Goal: Information Seeking & Learning: Learn about a topic

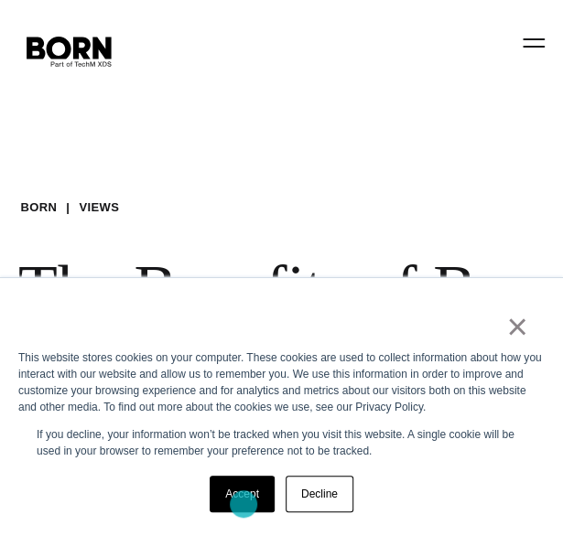
click at [243, 504] on link "Accept" at bounding box center [242, 494] width 65 height 37
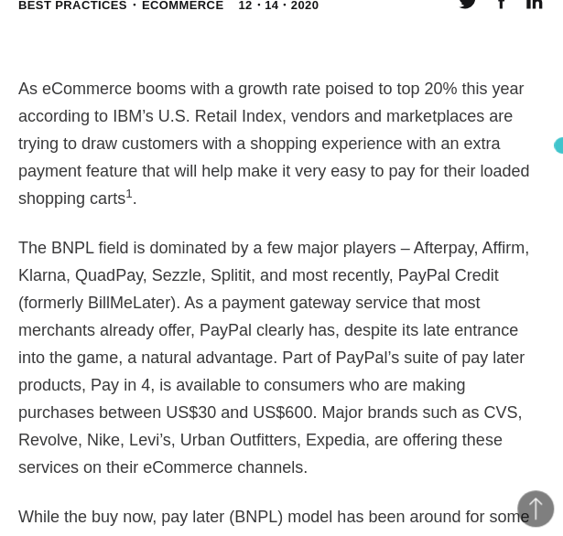
scroll to position [1034, 0]
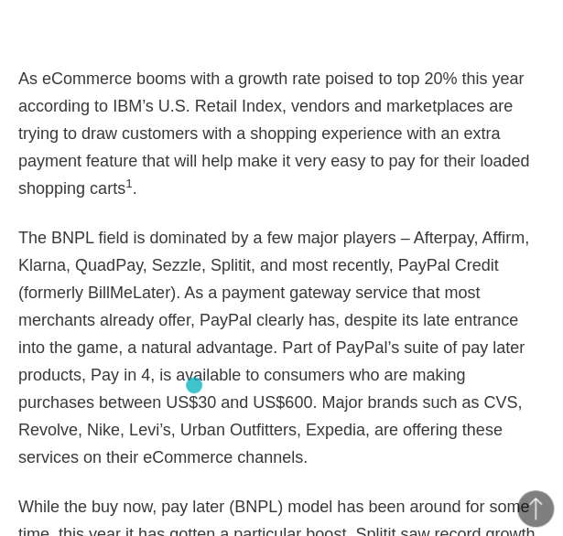
click at [194, 385] on p "The BNPL field is dominated by a few major players – Afterpay, Affirm, Klarna, …" at bounding box center [281, 347] width 526 height 247
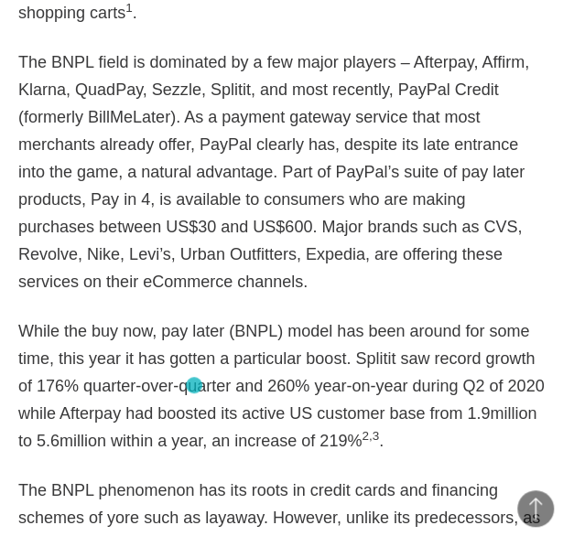
scroll to position [1217, 0]
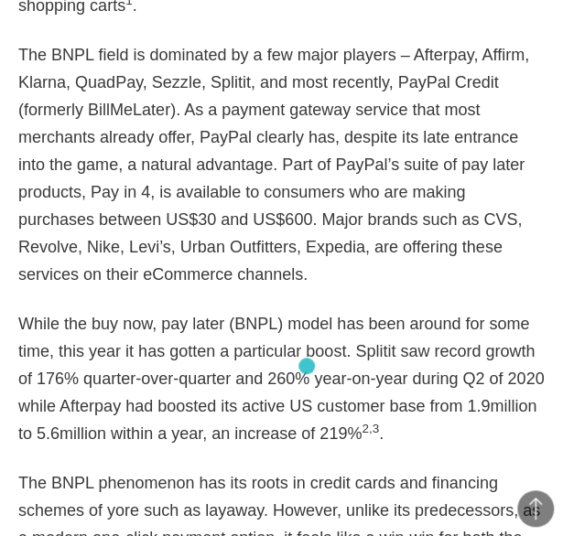
click at [307, 366] on p "While the buy now, pay later (BNPL) model has been around for some time, this y…" at bounding box center [281, 378] width 526 height 137
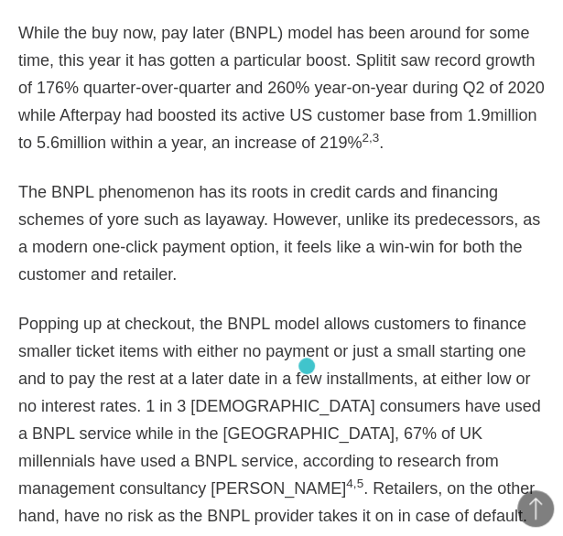
scroll to position [1510, 0]
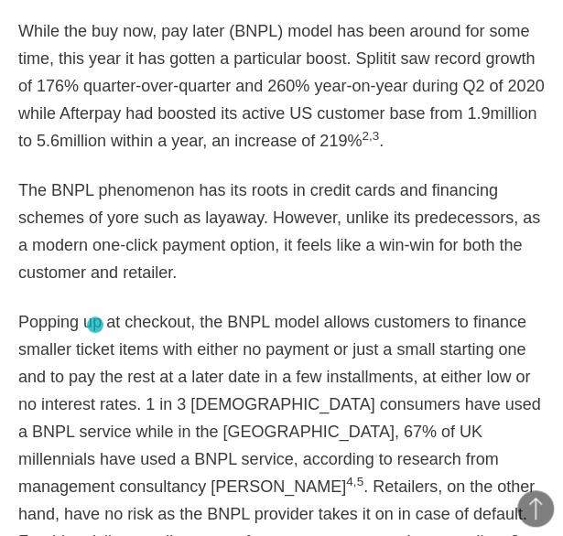
click at [97, 325] on p "Popping up at checkout, the BNPL model allows customers to finance smaller tick…" at bounding box center [281, 459] width 526 height 302
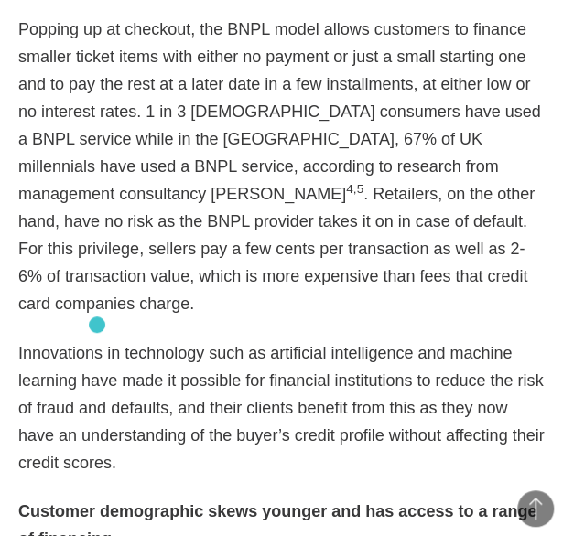
scroll to position [1840, 0]
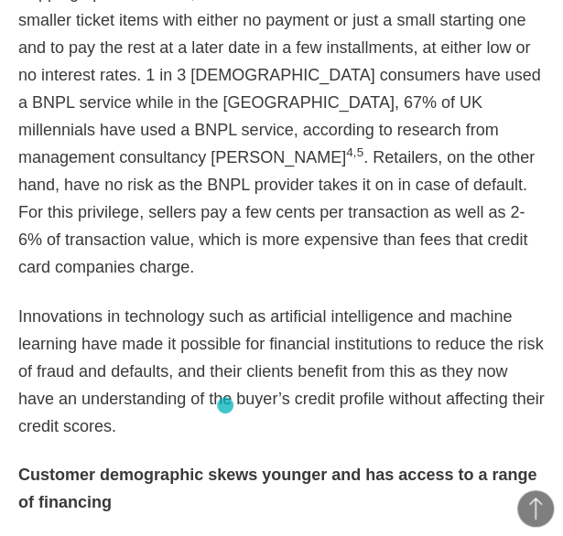
click at [229, 461] on p "Customer demographic skews younger and has access to a range of financing" at bounding box center [281, 488] width 526 height 55
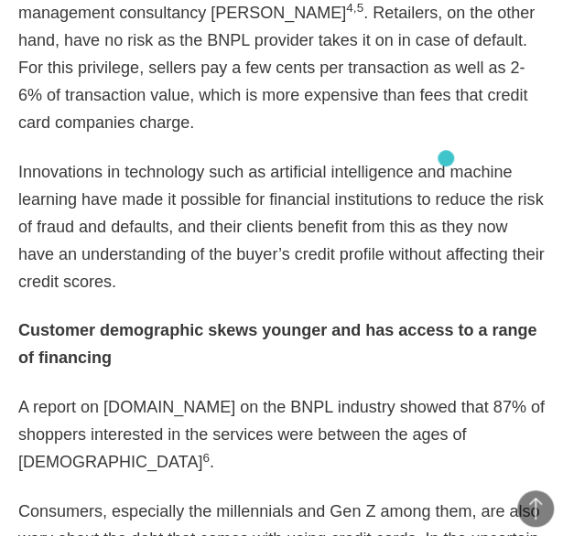
scroll to position [2043, 0]
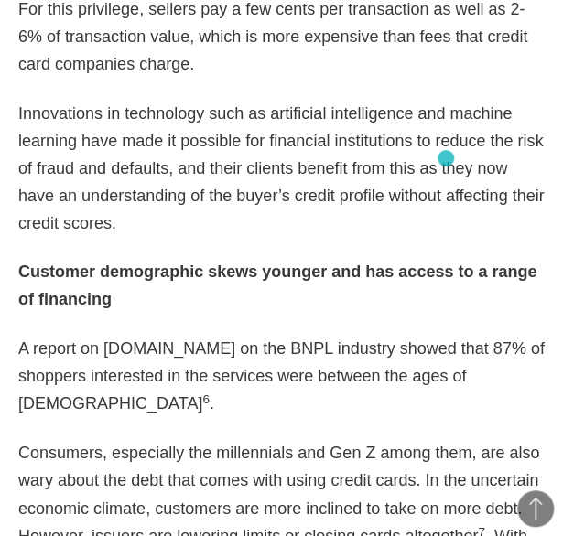
click at [446, 263] on strong "Customer demographic skews younger and has access to a range of financing" at bounding box center [277, 286] width 518 height 46
click at [282, 439] on p "Consumers, especially the millennials and Gen Z among them, are also wary about…" at bounding box center [281, 521] width 526 height 165
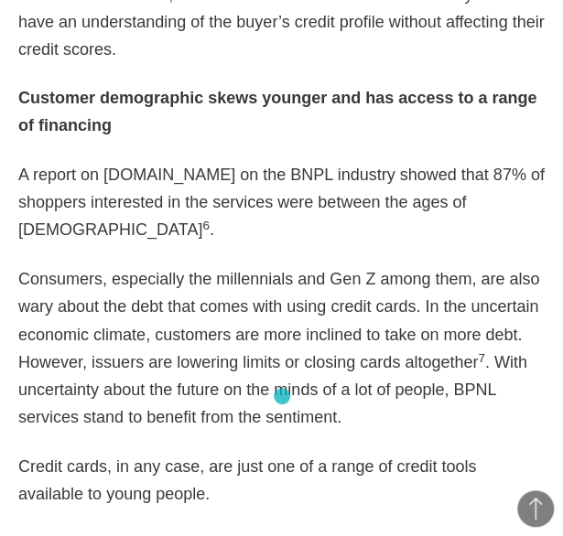
scroll to position [2226, 0]
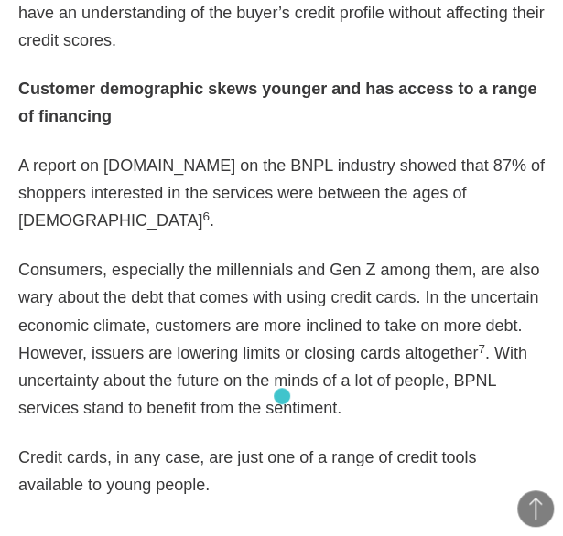
click at [282, 520] on figure at bounding box center [281, 533] width 526 height 27
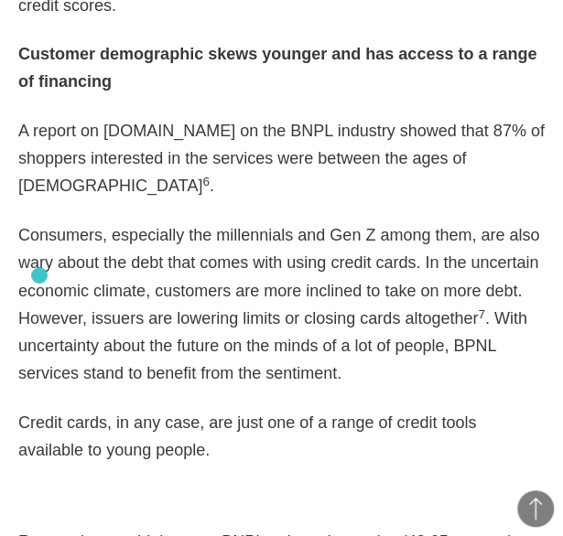
scroll to position [2244, 0]
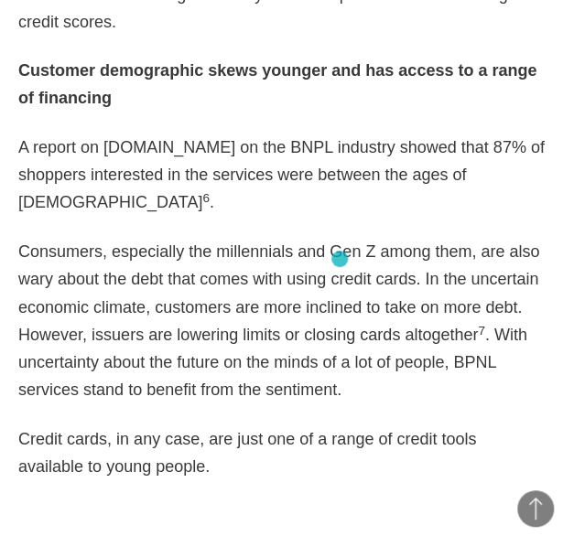
click at [342, 260] on p "Consumers, especially the millennials and Gen Z among them, are also wary about…" at bounding box center [281, 320] width 526 height 165
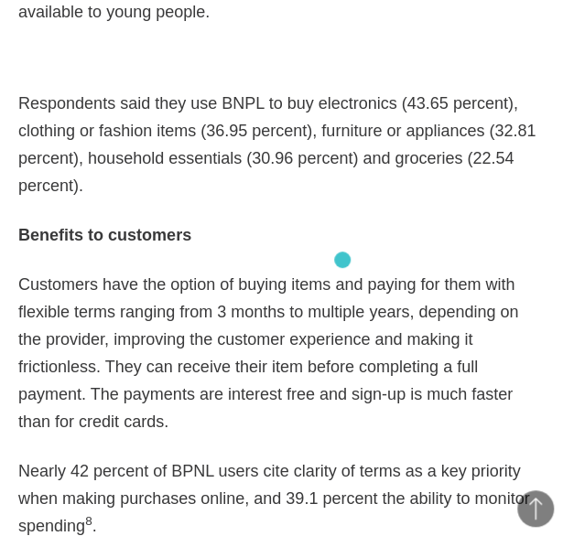
scroll to position [2720, 0]
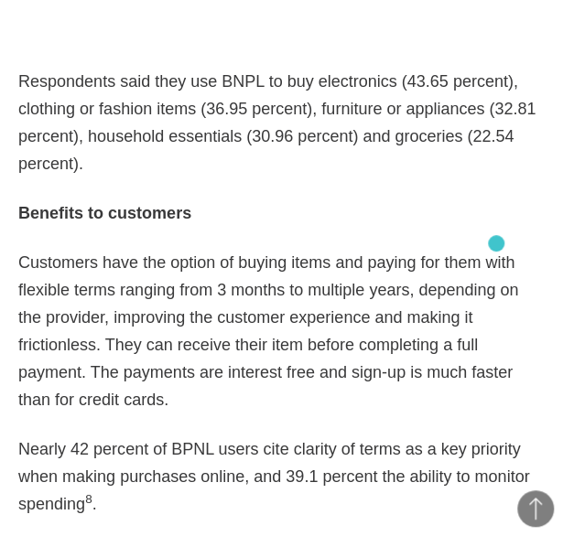
click at [496, 436] on p "Nearly 42 percent of BPNL users cite clarity of terms as a key priority when ma…" at bounding box center [281, 477] width 526 height 82
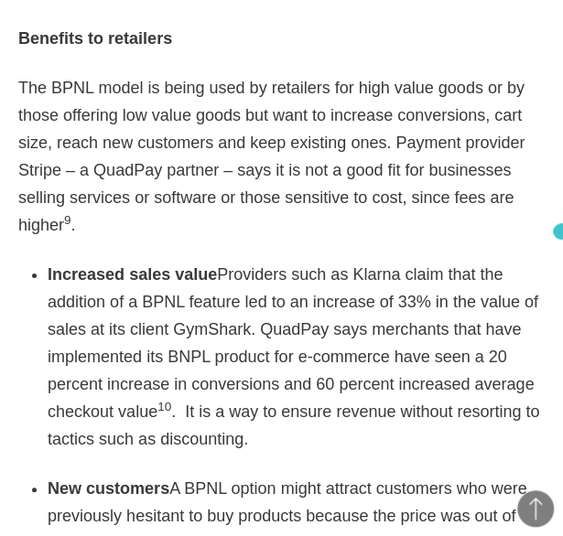
scroll to position [3246, 0]
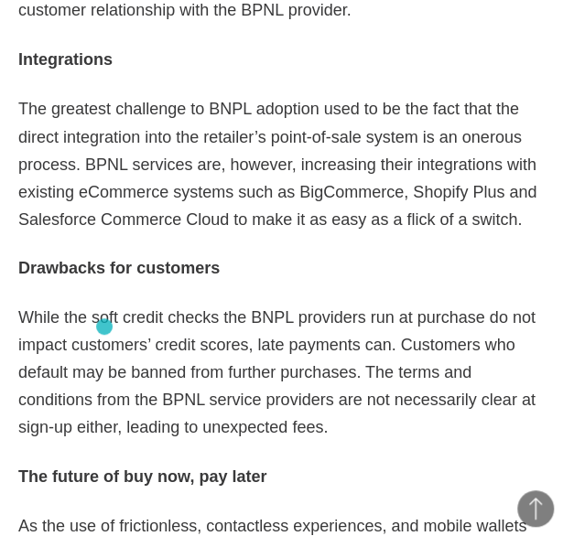
scroll to position [4125, 0]
